Goal: Navigation & Orientation: Find specific page/section

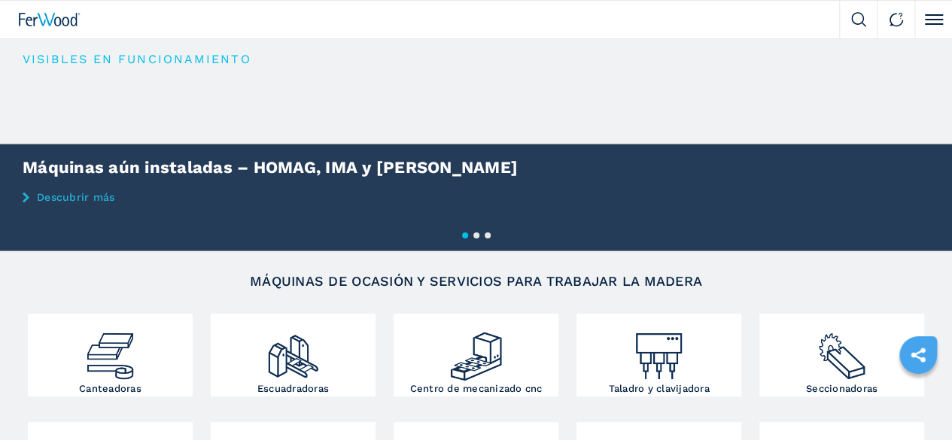
click at [0, 0] on icon at bounding box center [0, 0] width 0 height 0
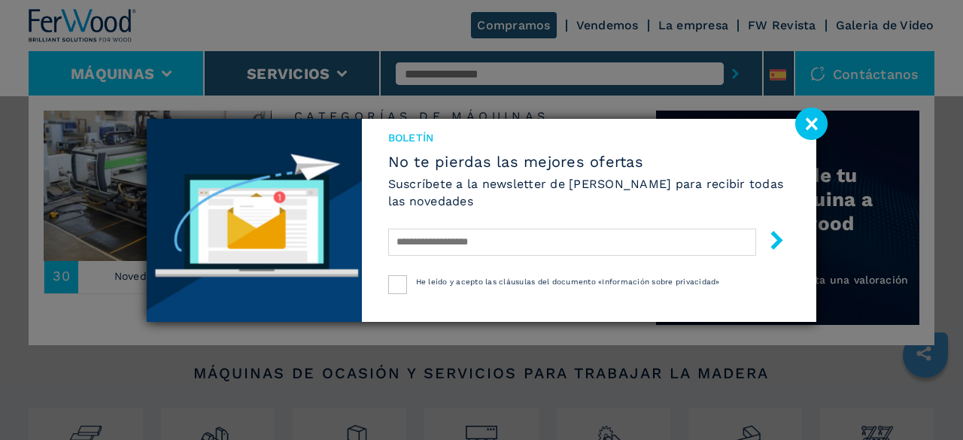
click at [808, 126] on image at bounding box center [811, 124] width 32 height 32
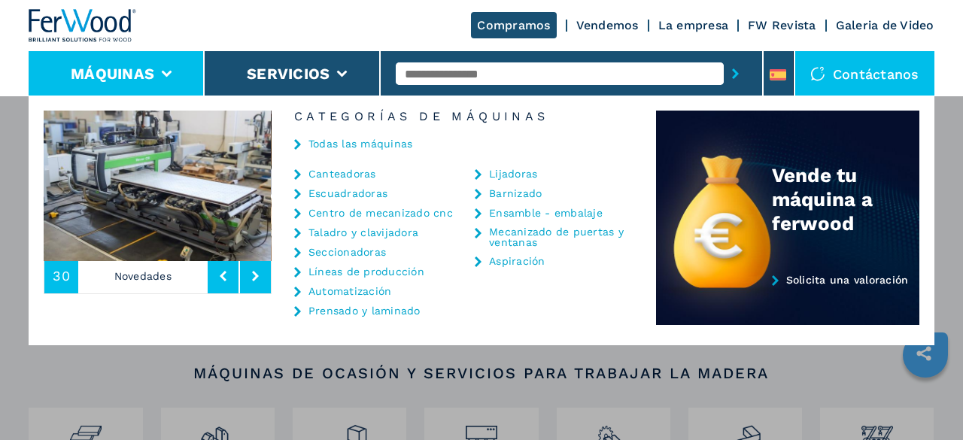
click at [255, 274] on icon at bounding box center [255, 276] width 7 height 11
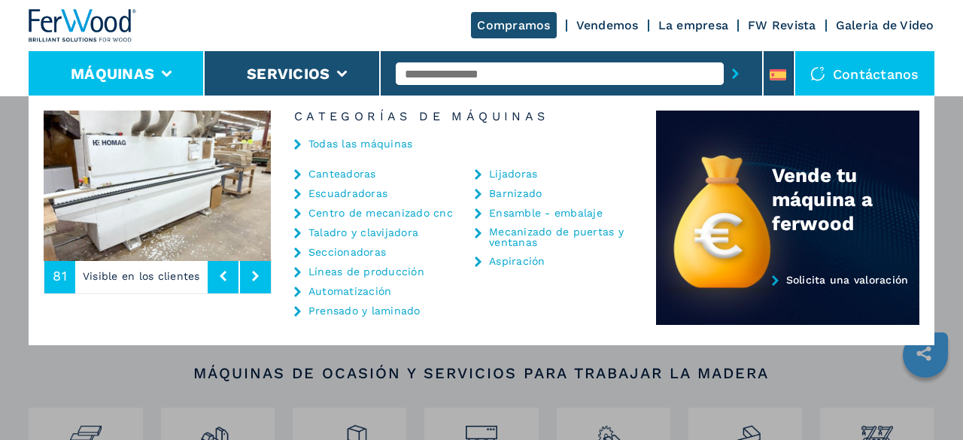
click at [255, 274] on icon at bounding box center [255, 276] width 7 height 11
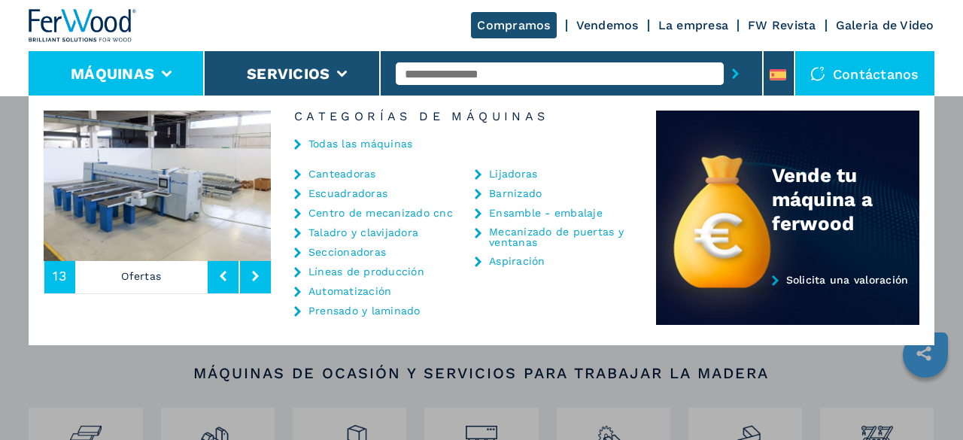
click at [255, 274] on icon at bounding box center [255, 276] width 7 height 11
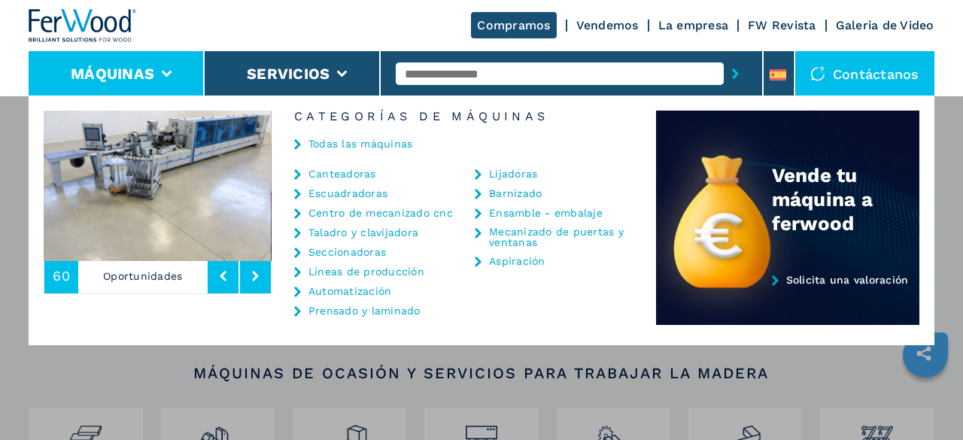
click at [255, 274] on icon at bounding box center [255, 276] width 7 height 11
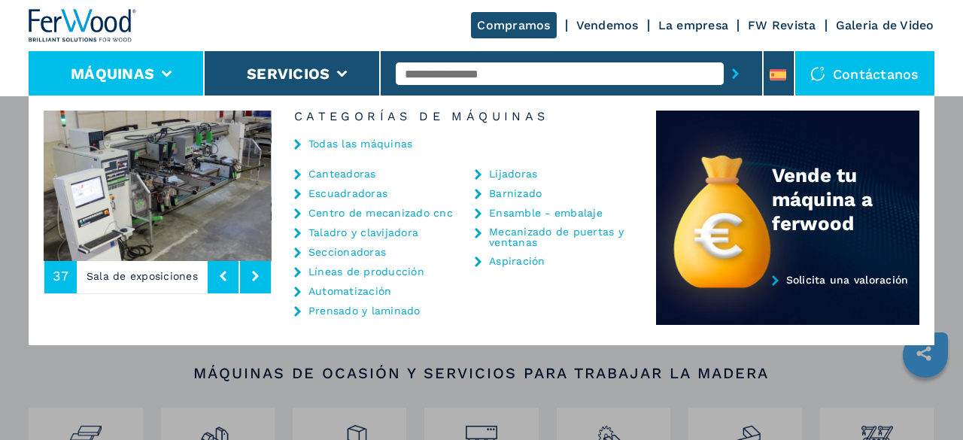
click at [255, 274] on icon at bounding box center [255, 276] width 7 height 11
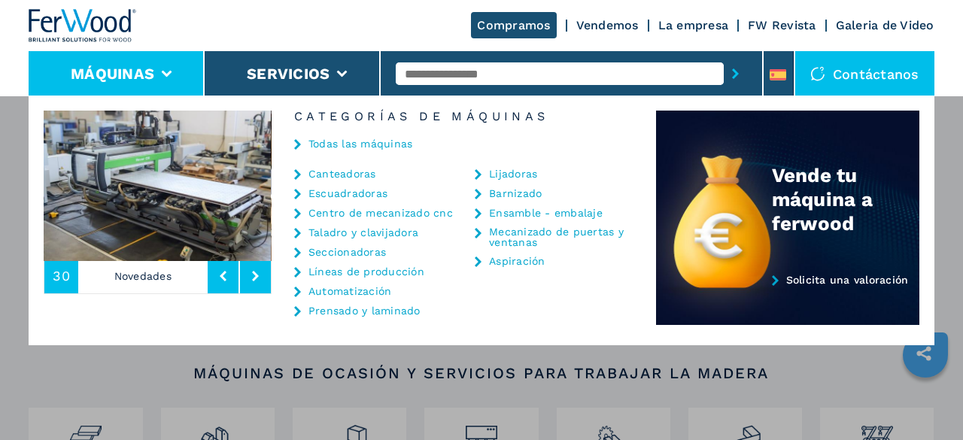
click at [255, 274] on icon at bounding box center [255, 276] width 7 height 11
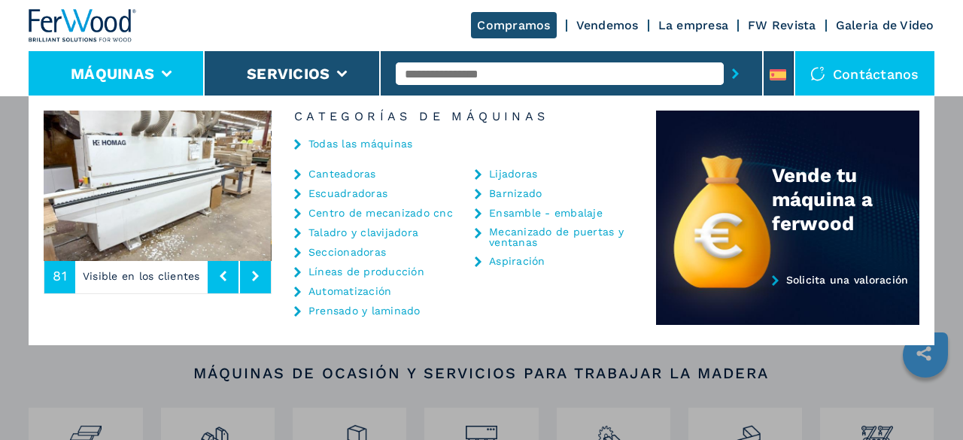
click at [255, 274] on icon at bounding box center [255, 276] width 7 height 11
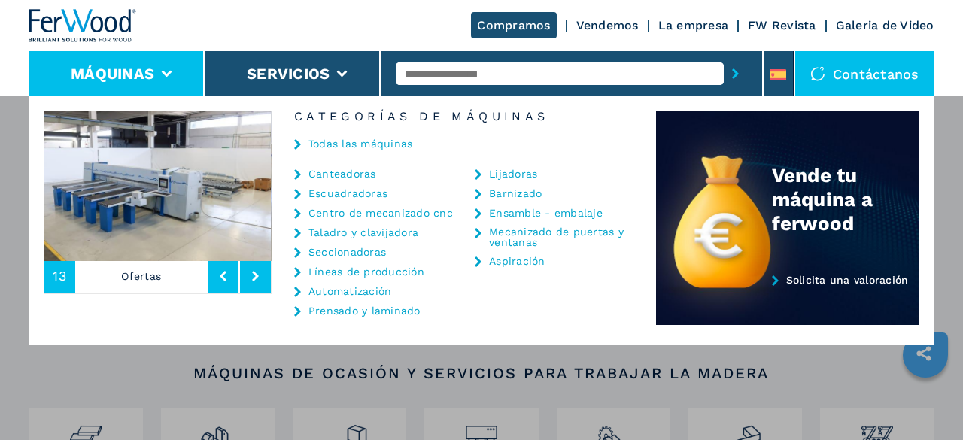
click at [255, 274] on icon at bounding box center [255, 276] width 7 height 11
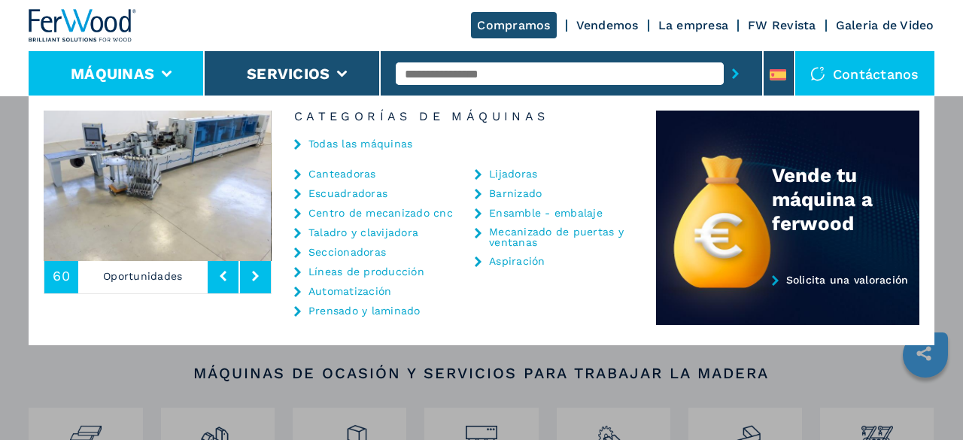
click at [255, 274] on icon at bounding box center [255, 276] width 7 height 11
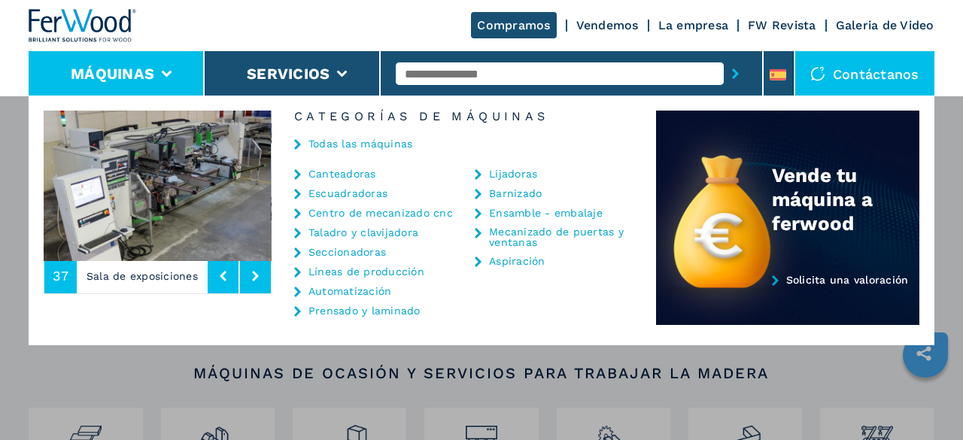
click at [343, 231] on link "Taladro y clavijadora" at bounding box center [363, 232] width 110 height 11
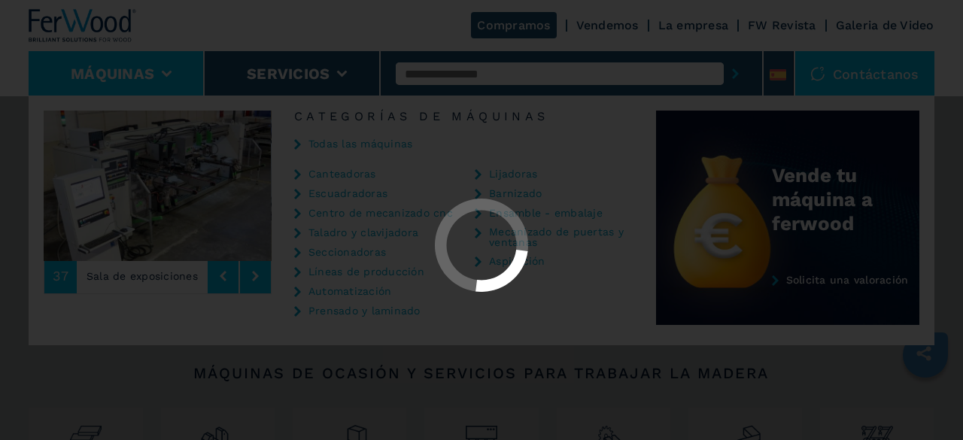
select select "**********"
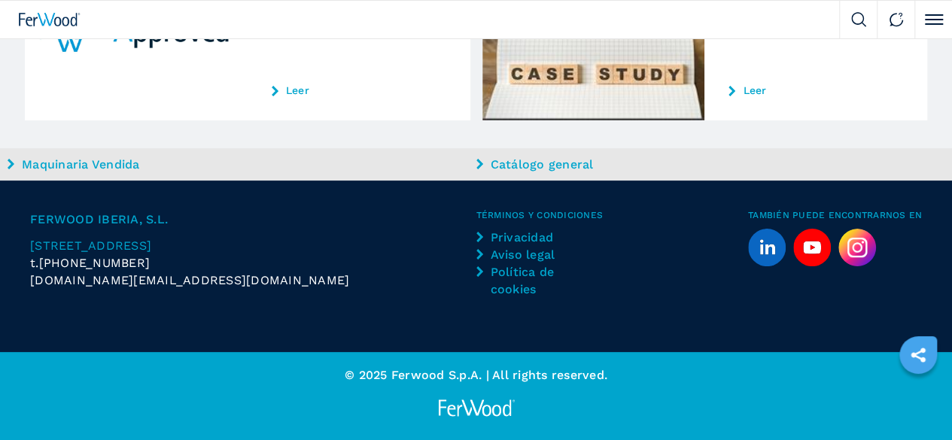
scroll to position [4618, 0]
